Goal: Navigation & Orientation: Find specific page/section

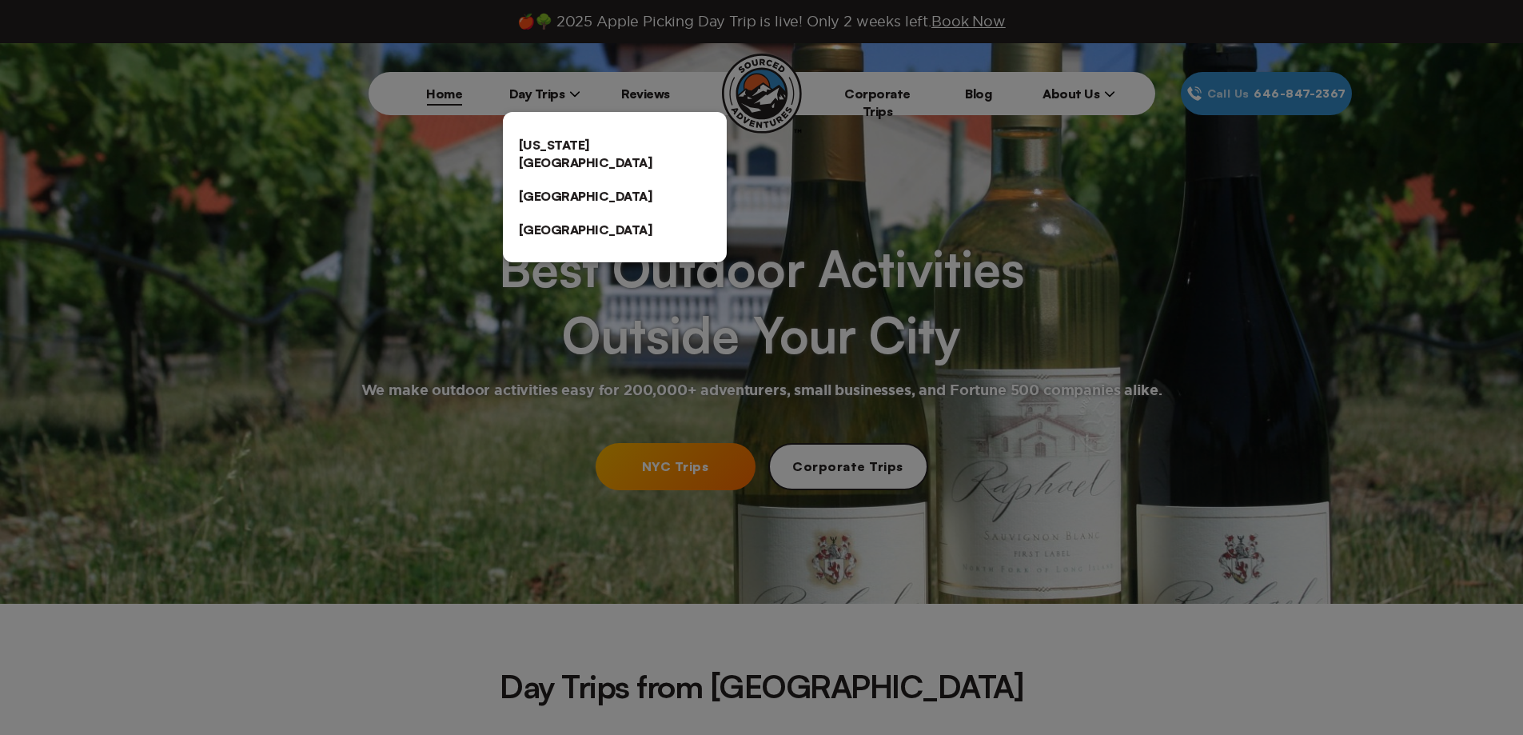
click at [557, 213] on link "[GEOGRAPHIC_DATA]" at bounding box center [615, 230] width 224 height 34
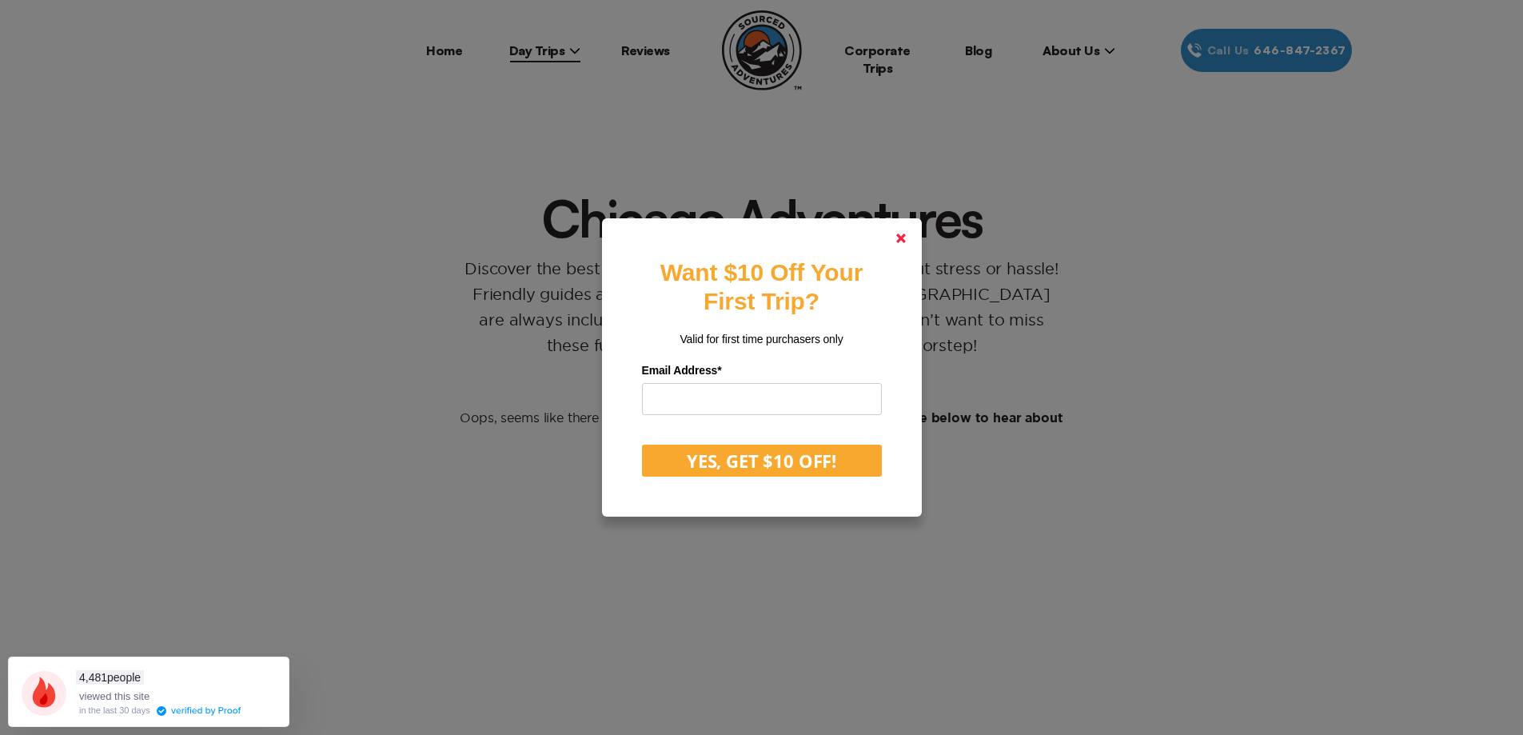
click at [906, 252] on link at bounding box center [901, 238] width 38 height 38
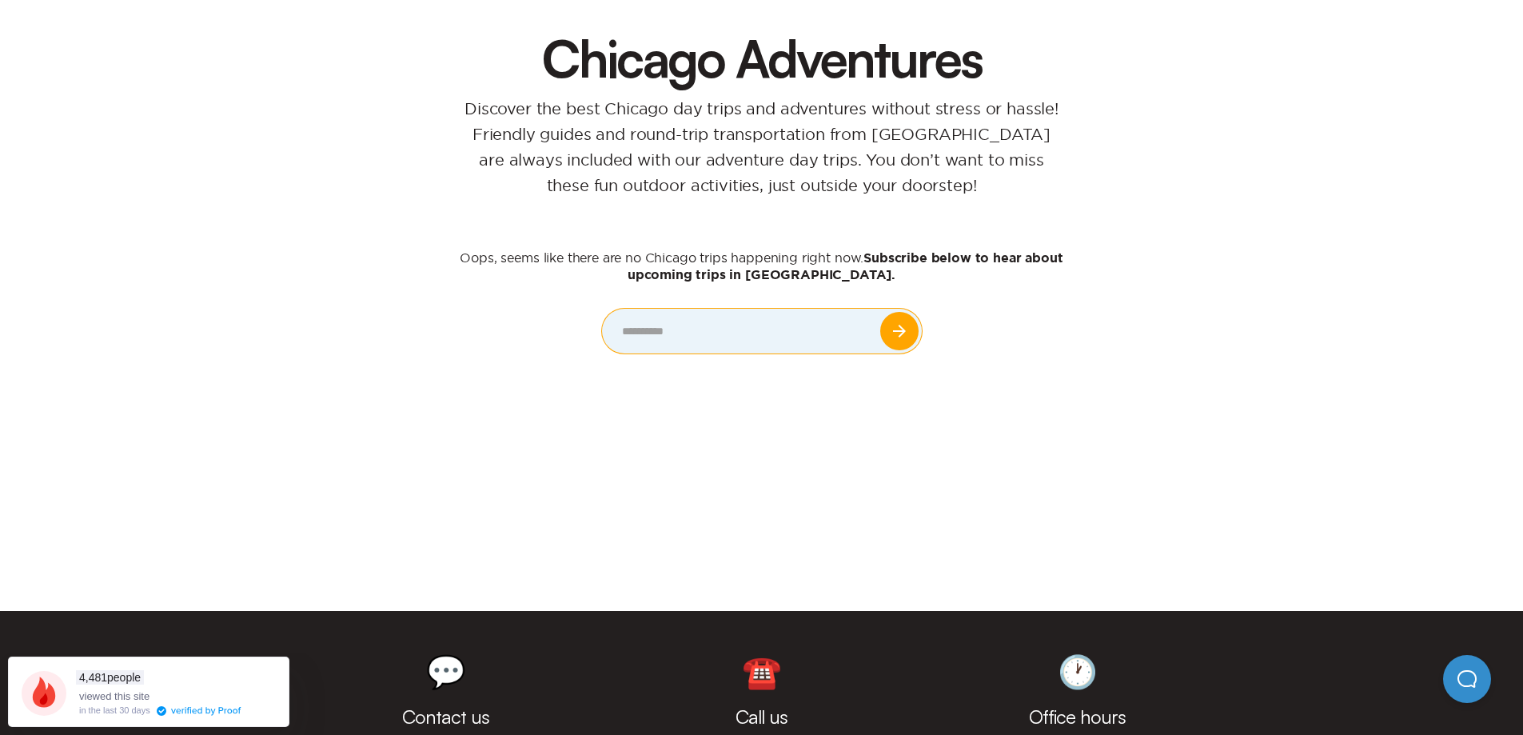
click at [643, 320] on input "email" at bounding box center [762, 331] width 320 height 45
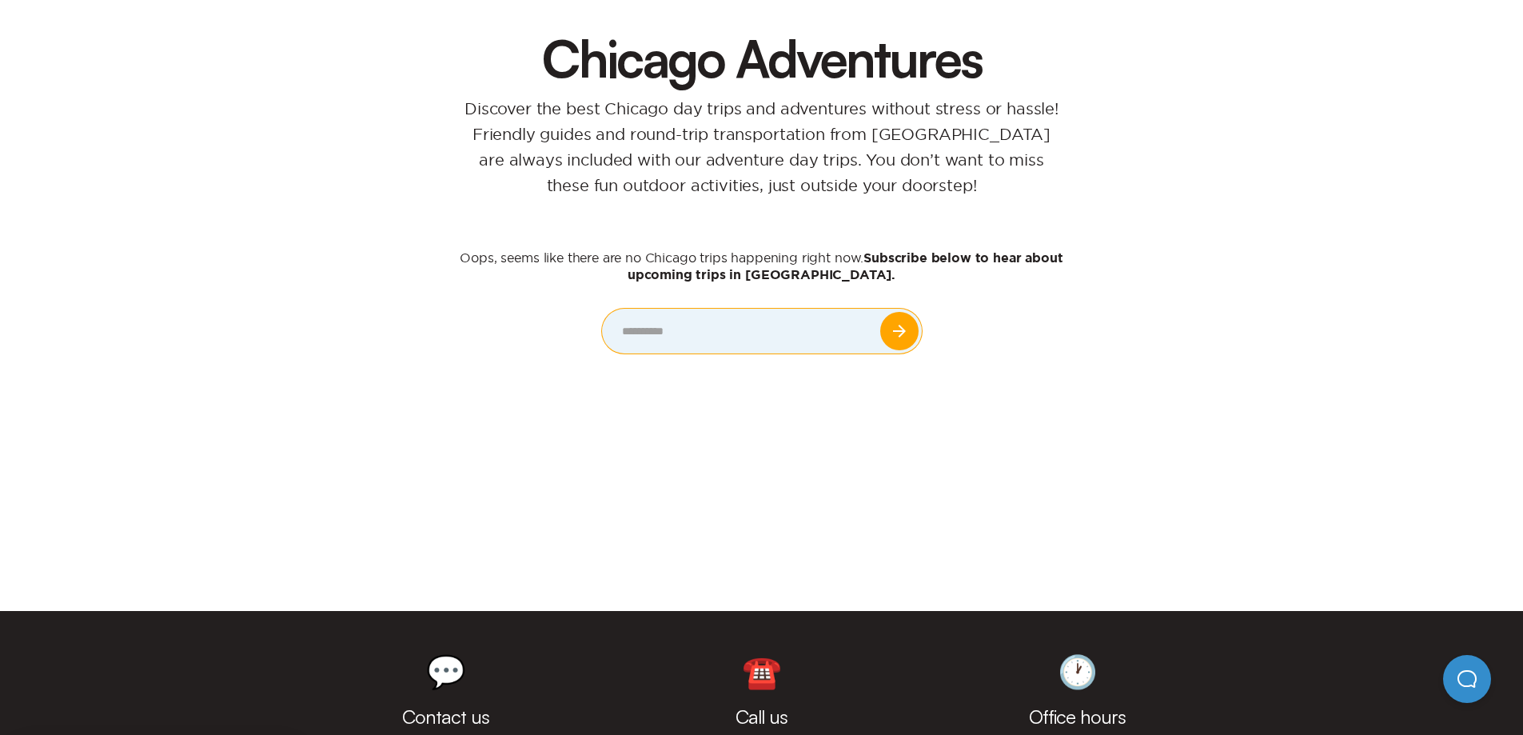
click at [719, 337] on input "email" at bounding box center [762, 331] width 320 height 45
type input "**********"
click at [896, 330] on input "submit" at bounding box center [899, 331] width 38 height 38
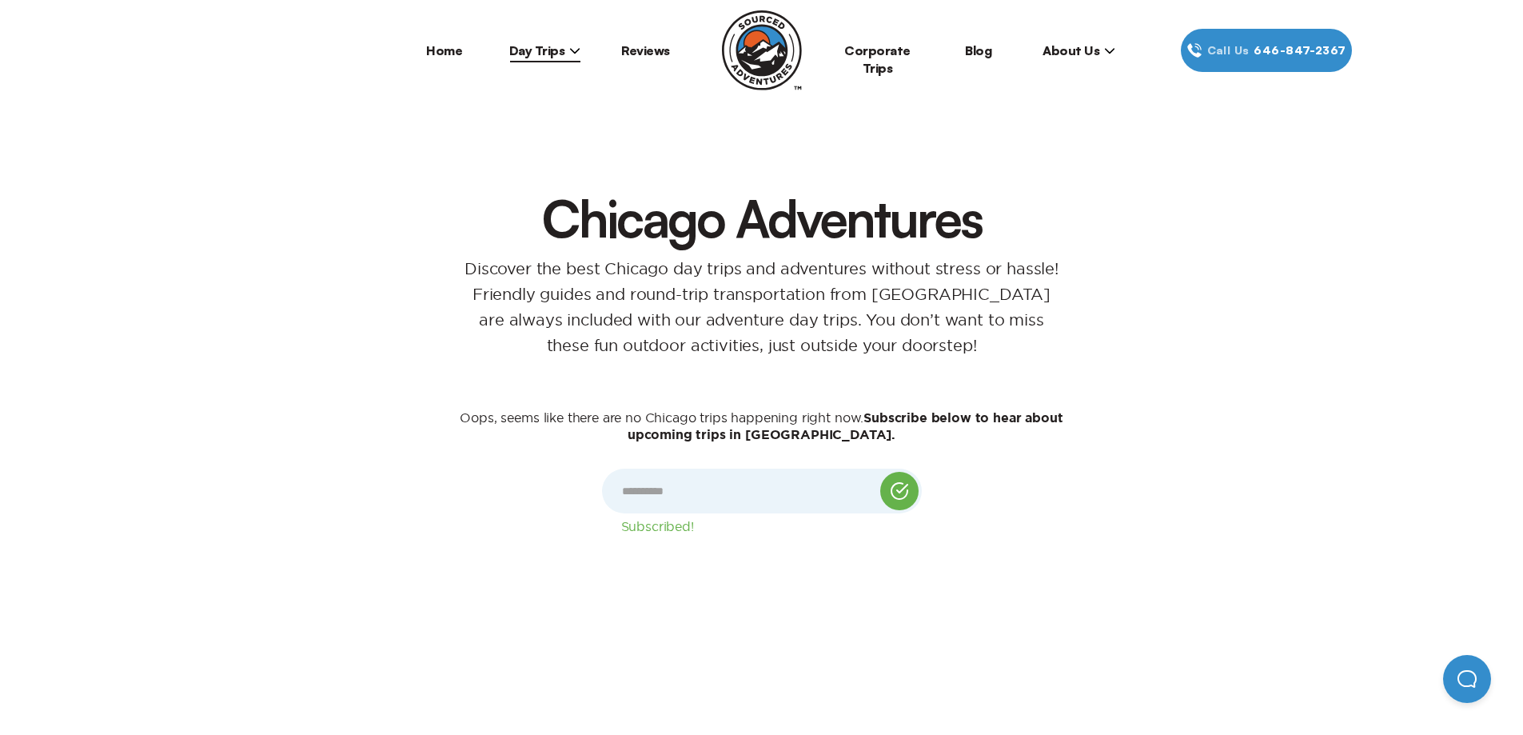
click at [421, 55] on li "Home" at bounding box center [444, 50] width 101 height 43
click at [440, 65] on li "Home" at bounding box center [444, 50] width 101 height 43
click at [435, 52] on link "Home" at bounding box center [444, 50] width 36 height 16
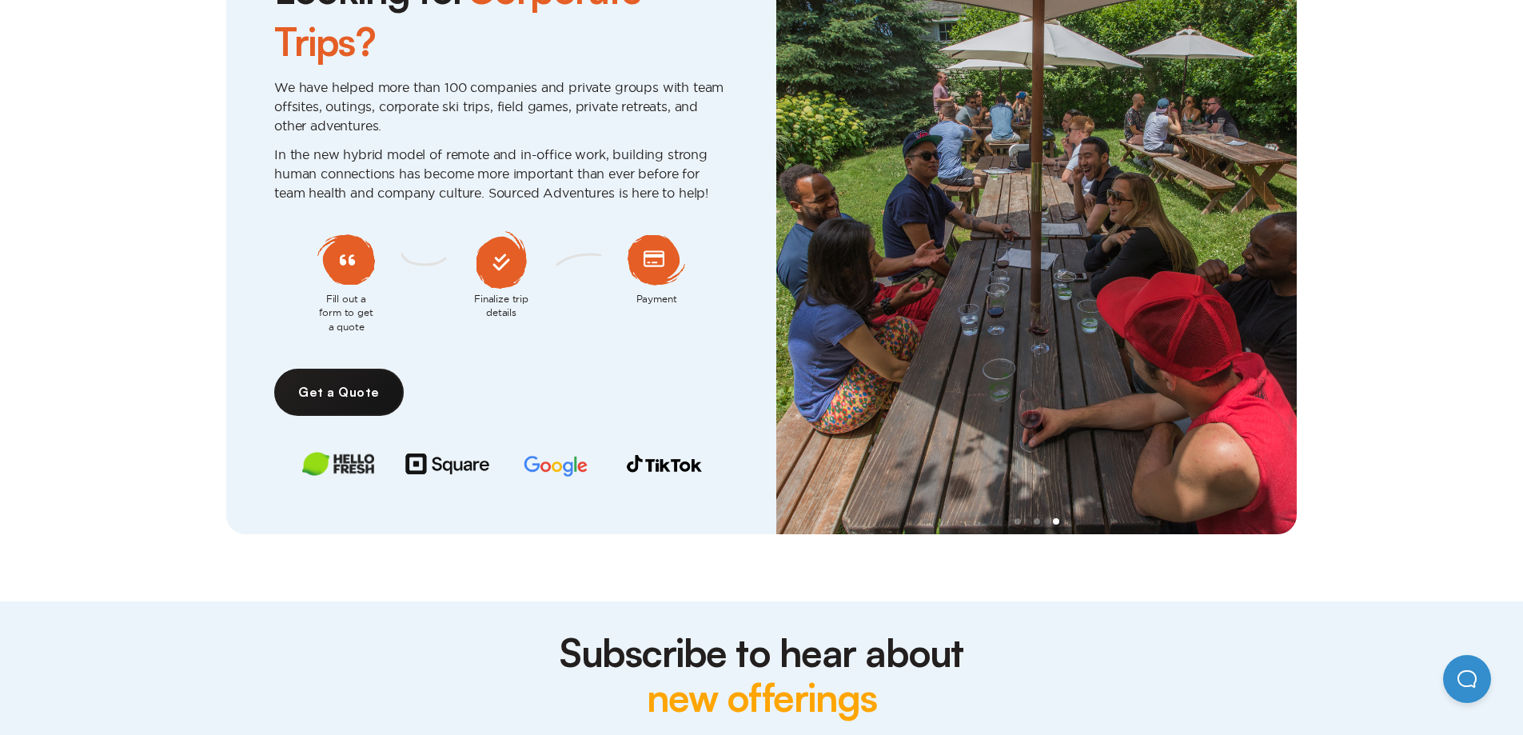
scroll to position [4248, 0]
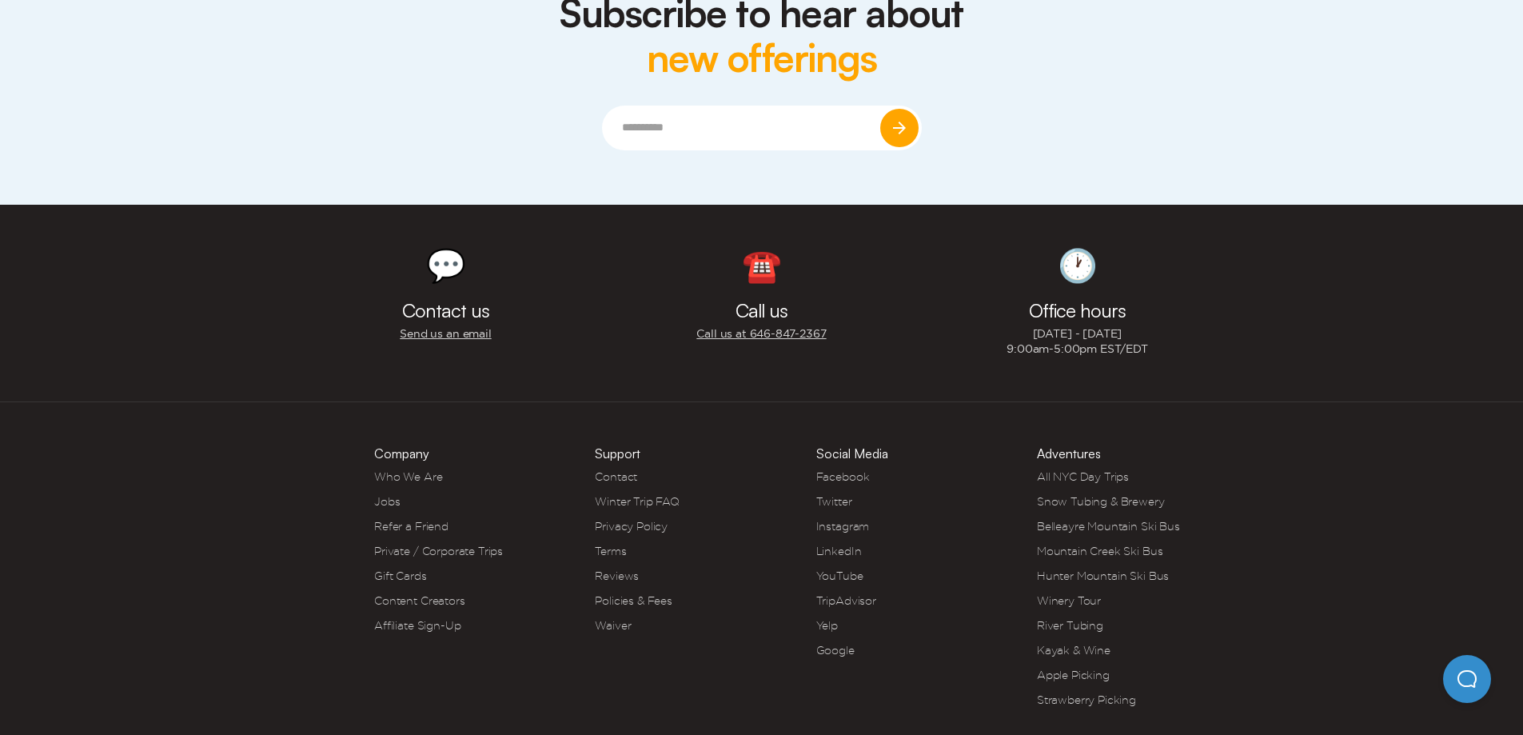
click at [1113, 495] on link "Snow Tubing & Brewery" at bounding box center [1101, 501] width 128 height 13
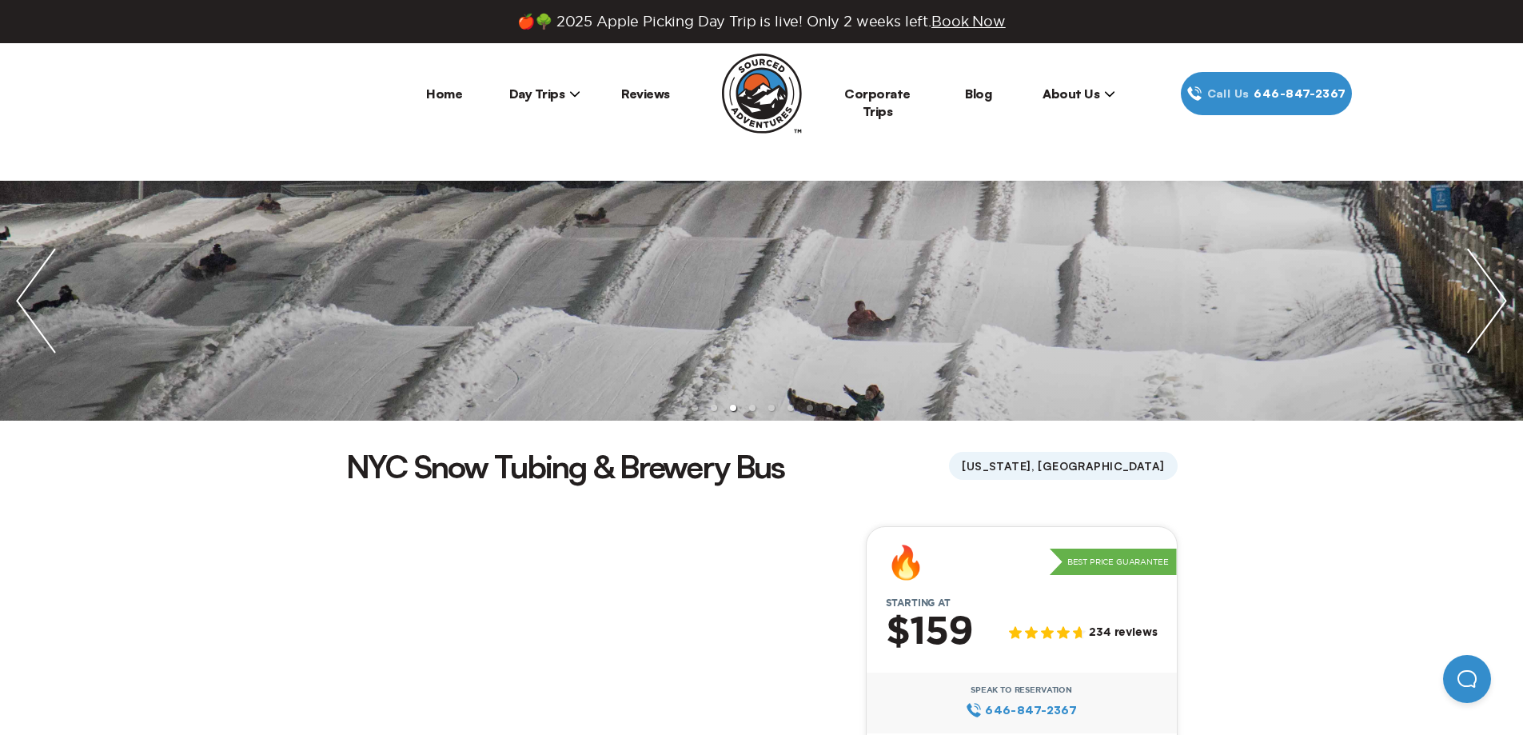
click at [549, 107] on li "Day Trips [US_STATE][GEOGRAPHIC_DATA] [GEOGRAPHIC_DATA] [GEOGRAPHIC_DATA]" at bounding box center [545, 93] width 101 height 43
click at [548, 94] on span "Day Trips" at bounding box center [545, 94] width 72 height 16
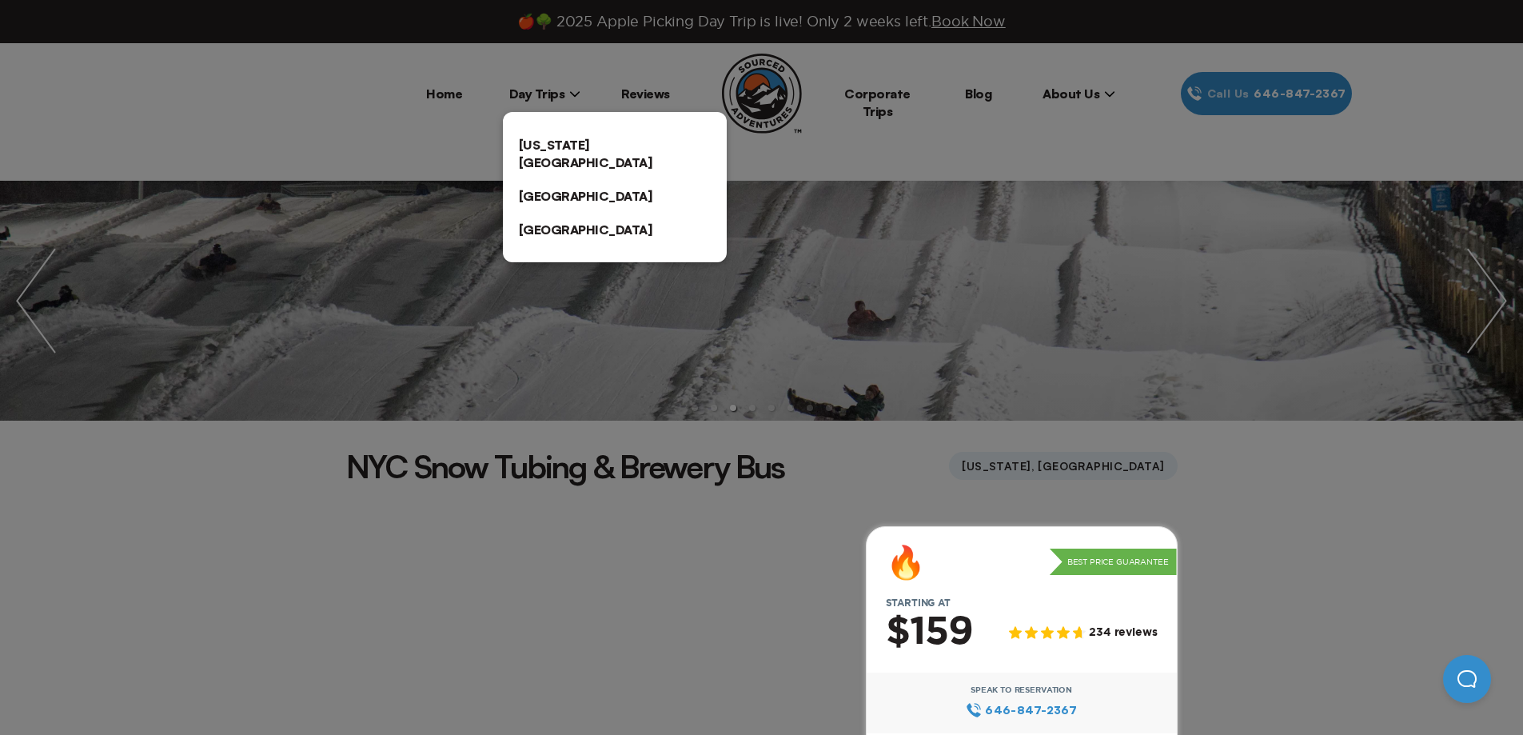
click at [540, 213] on link "[GEOGRAPHIC_DATA]" at bounding box center [615, 230] width 224 height 34
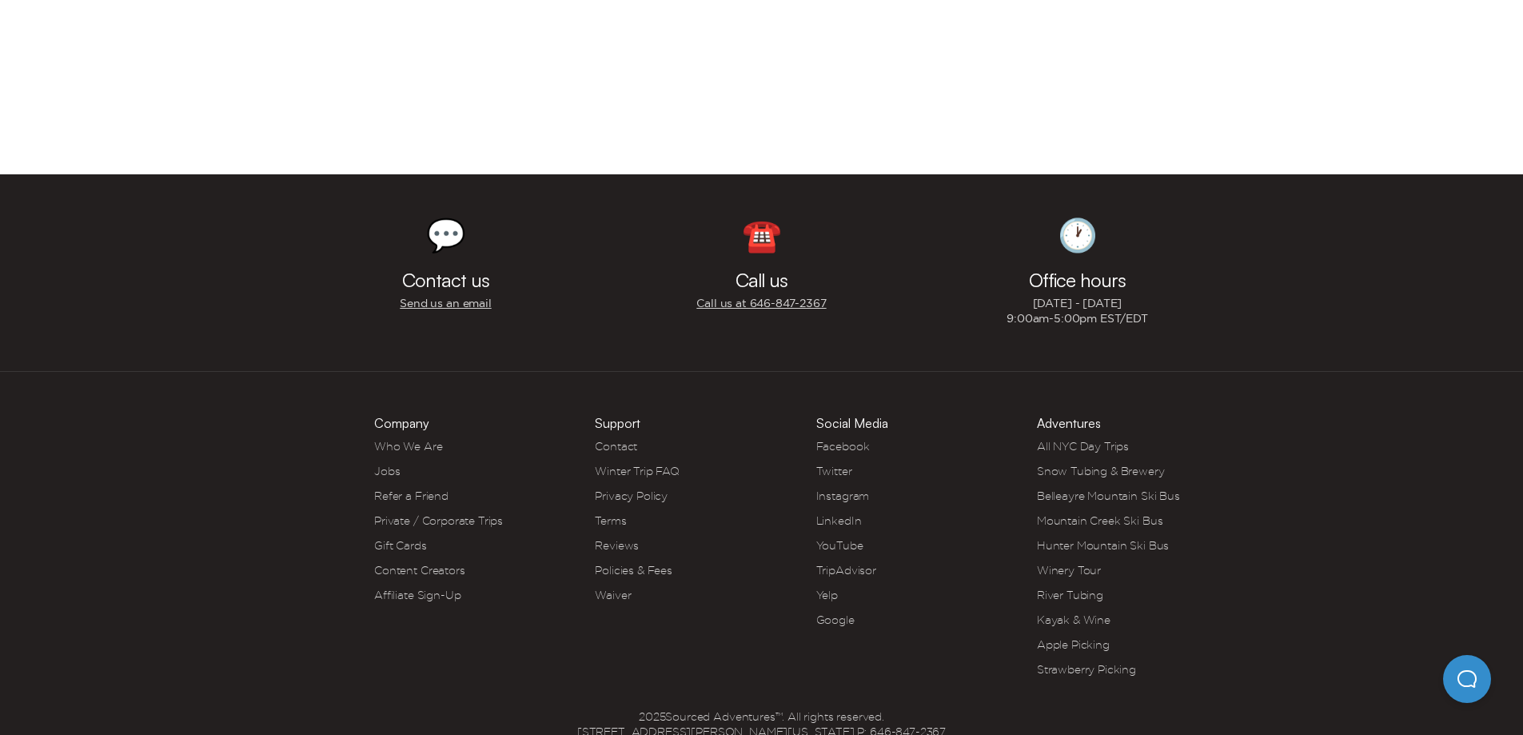
scroll to position [633, 0]
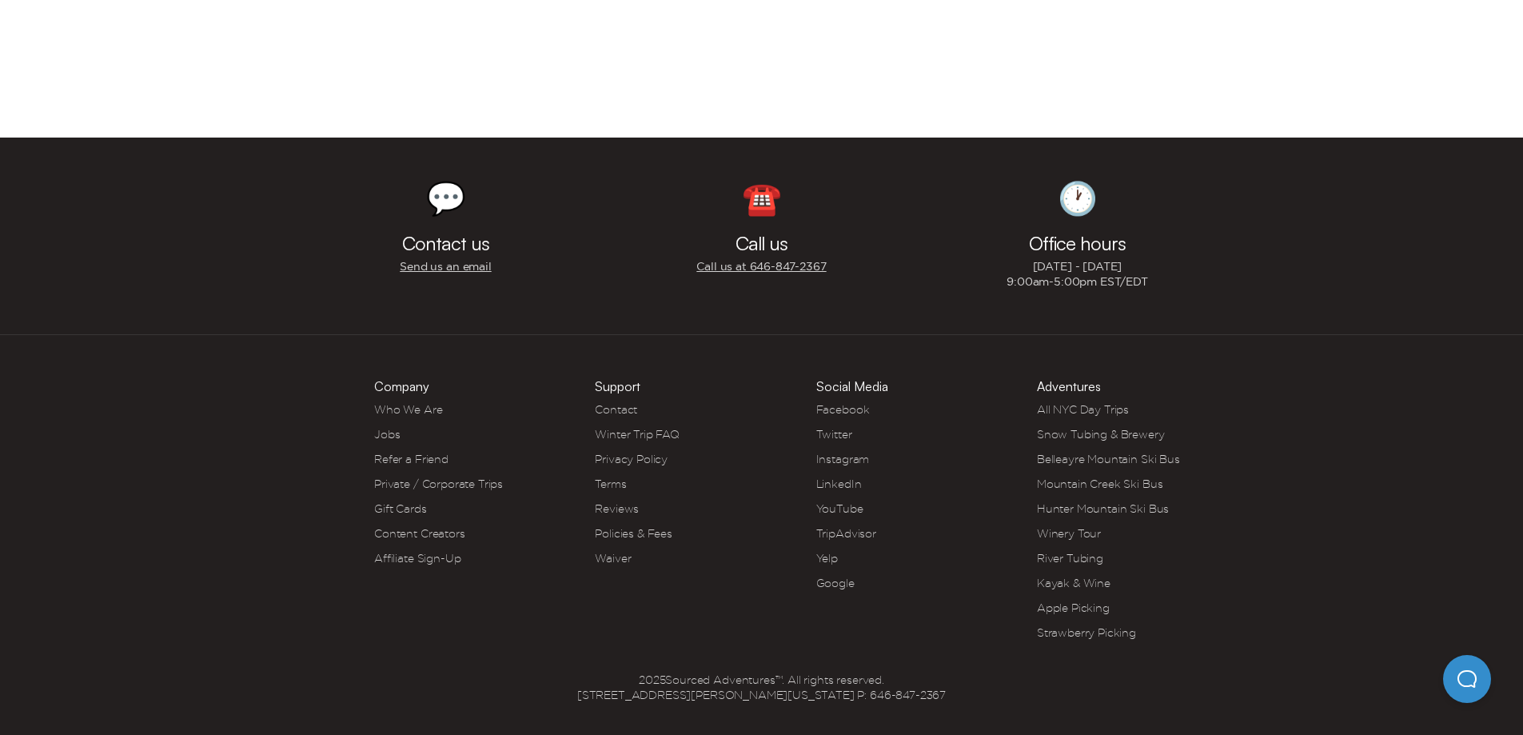
click at [842, 456] on link "Instagram" at bounding box center [843, 458] width 54 height 13
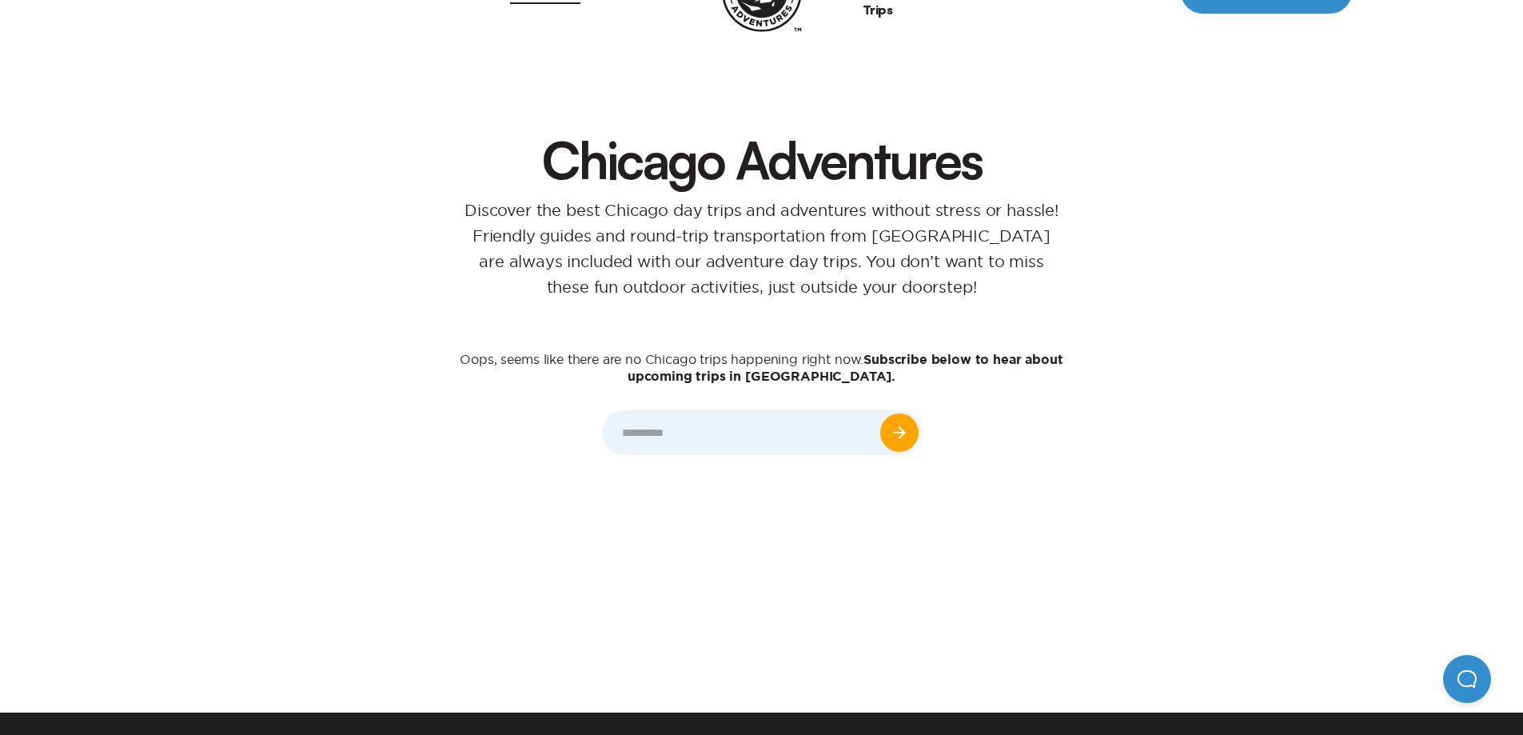
scroll to position [0, 0]
